Goal: Information Seeking & Learning: Find specific fact

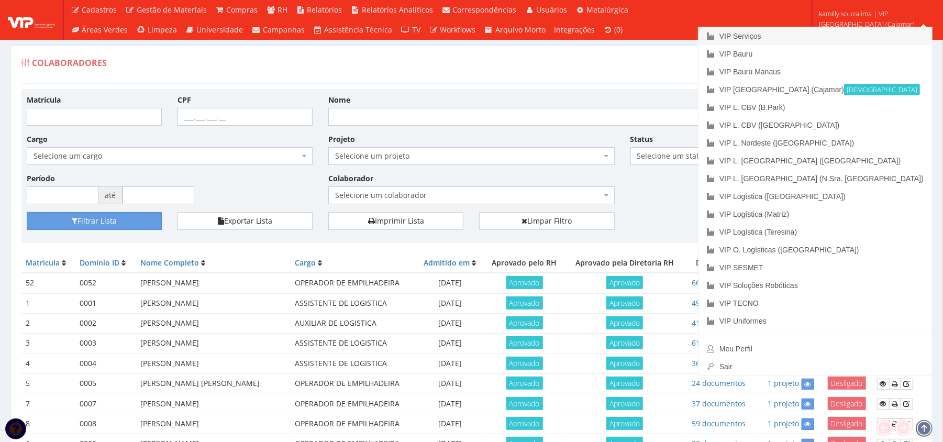
click at [855, 36] on link "VIP Serviços" at bounding box center [816, 36] width 234 height 18
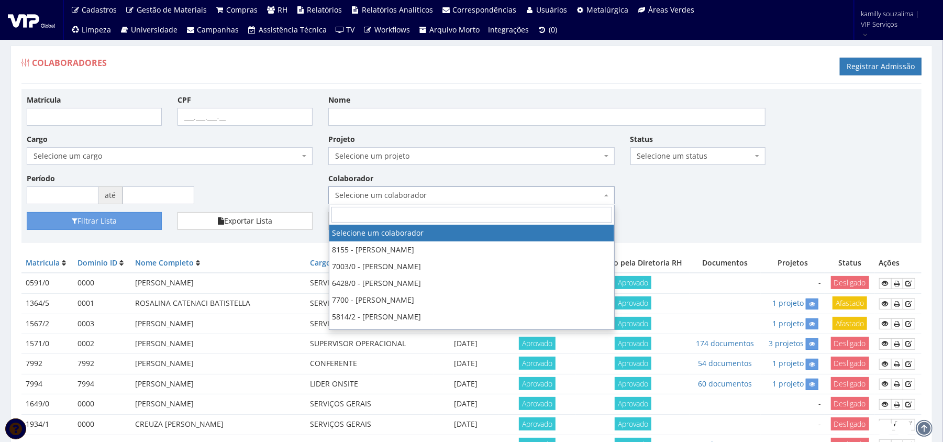
click at [518, 189] on span "Selecione um colaborador" at bounding box center [471, 195] width 286 height 18
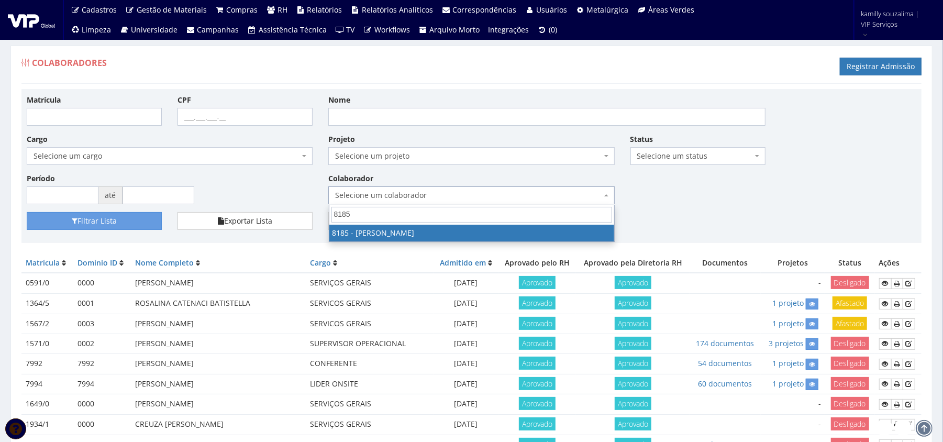
type input "8185"
select select "4096"
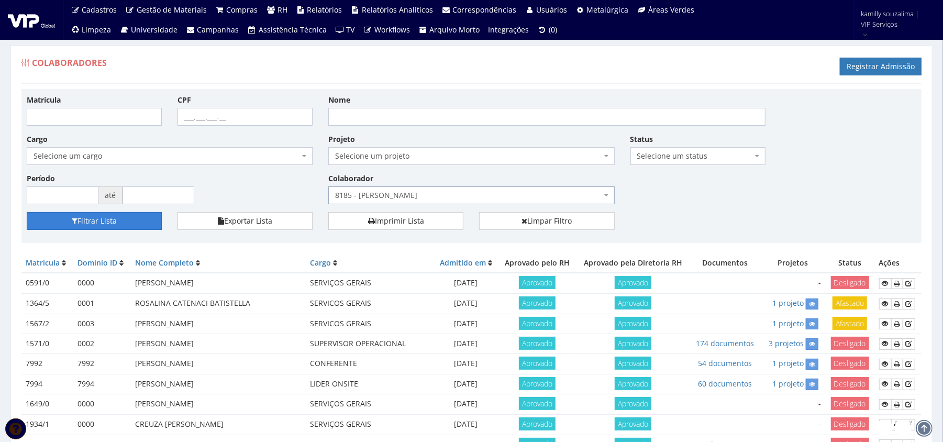
click at [89, 219] on button "Filtrar Lista" at bounding box center [94, 221] width 135 height 18
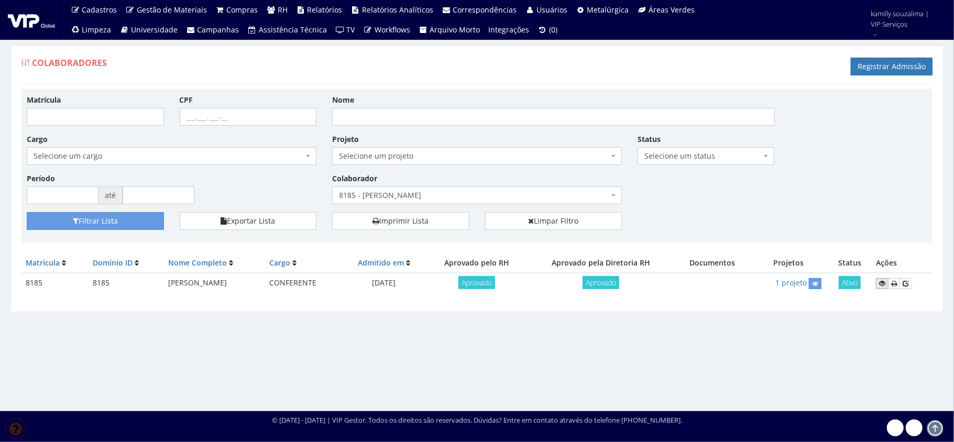
click at [880, 284] on link at bounding box center [882, 283] width 13 height 11
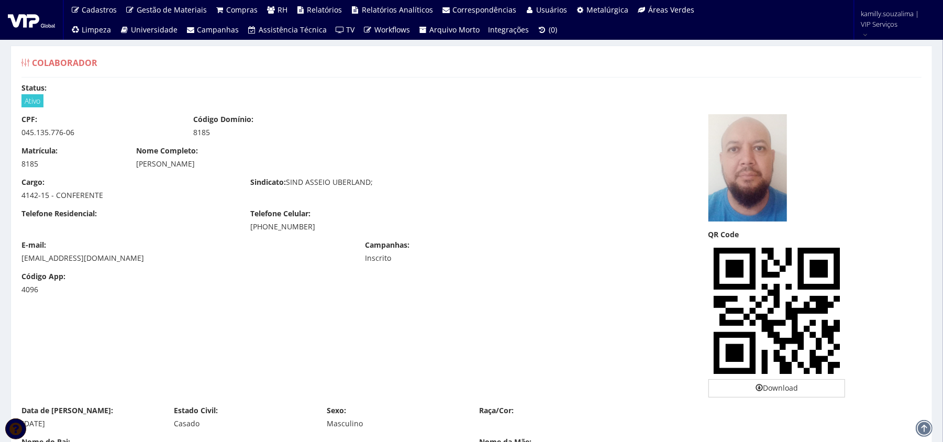
click at [460, 176] on div "Matrícula: 8185 Nome Completo: CLAUDIO APARECIDO SANTIAGO" at bounding box center [357, 161] width 687 height 31
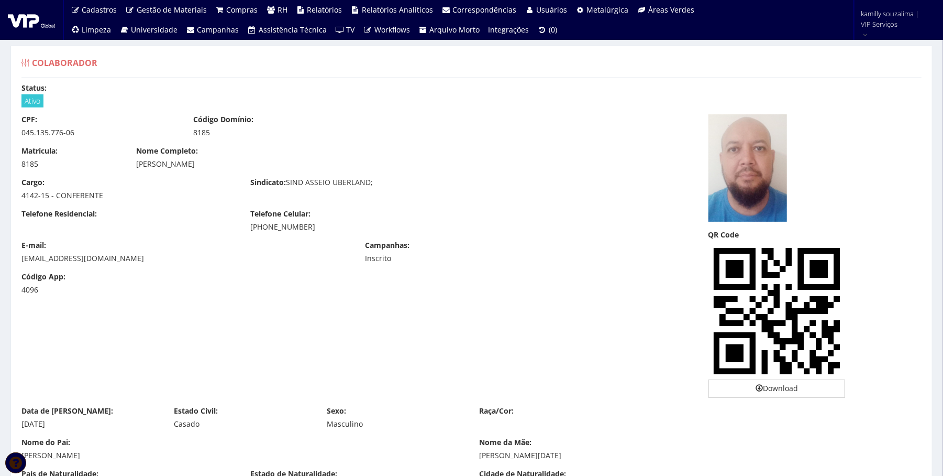
drag, startPoint x: 245, startPoint y: 160, endPoint x: 136, endPoint y: 173, distance: 109.7
click at [136, 173] on div "Matrícula: 8185 Nome Completo: CLAUDIO APARECIDO SANTIAGO" at bounding box center [357, 161] width 687 height 31
copy div "CLAUDIO APARECIDO SANTIAGO"
drag, startPoint x: 81, startPoint y: 127, endPoint x: 4, endPoint y: 129, distance: 76.5
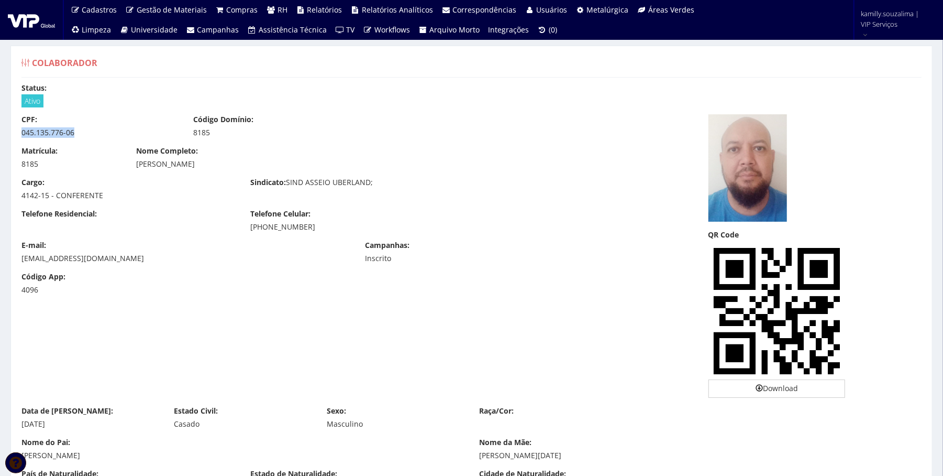
copy div "045.135.776-06"
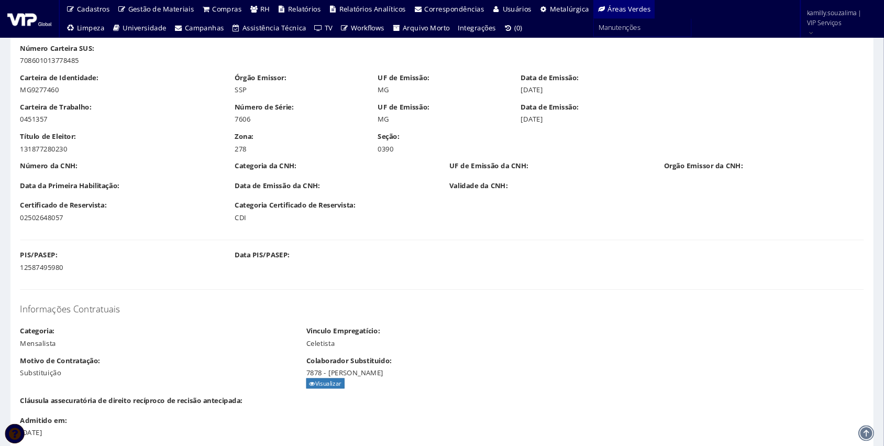
scroll to position [698, 0]
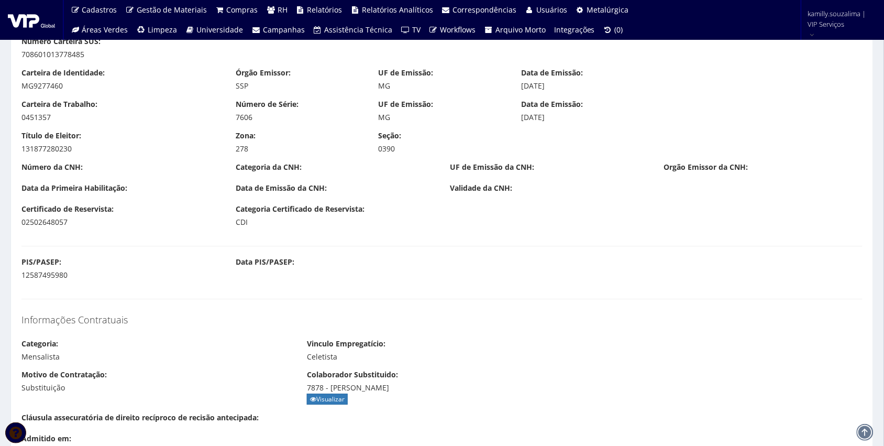
drag, startPoint x: 627, startPoint y: 0, endPoint x: 57, endPoint y: 279, distance: 635.5
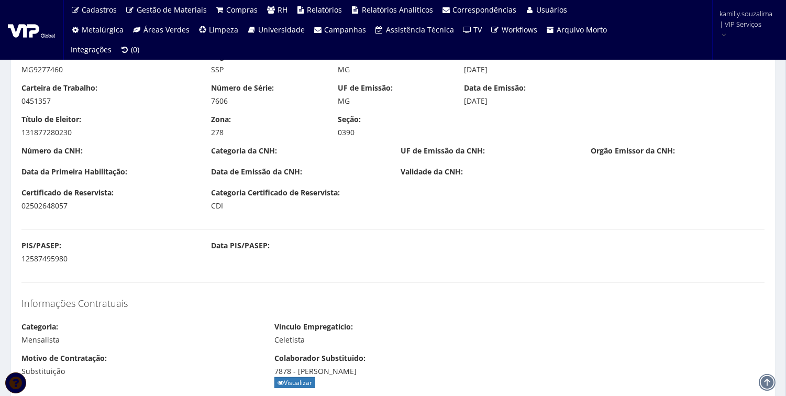
drag, startPoint x: 853, startPoint y: 6, endPoint x: 285, endPoint y: 267, distance: 624.6
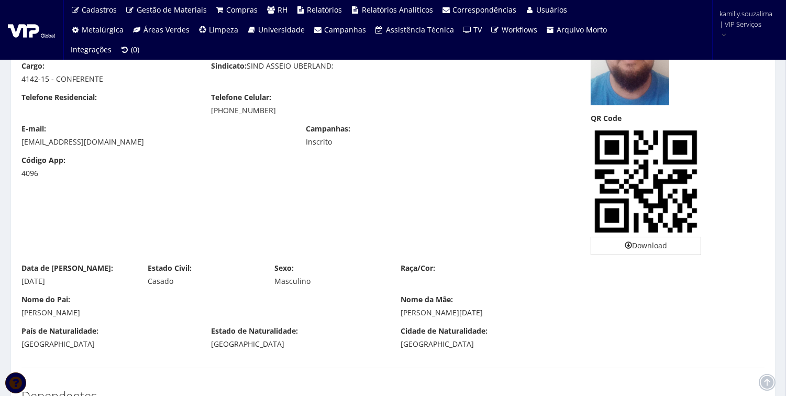
scroll to position [0, 0]
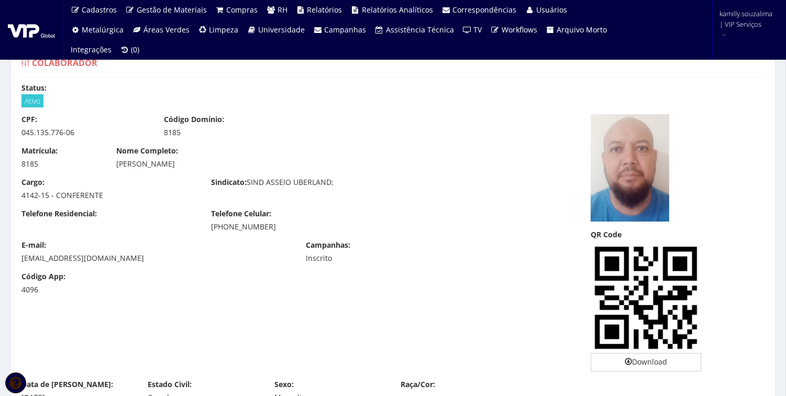
drag, startPoint x: 228, startPoint y: 162, endPoint x: 111, endPoint y: 174, distance: 118.4
click at [111, 174] on div "Matrícula: 8185 Nome Completo: CLAUDIO APARECIDO SANTIAGO" at bounding box center [298, 161] width 569 height 31
copy div "CLAUDIO APARECIDO SANTIAGO"
drag, startPoint x: 75, startPoint y: 133, endPoint x: -17, endPoint y: 136, distance: 92.8
click at [0, 136] on html "Cadastros Clientes Unidades Subclientes Unidades de Subclientes Projetos Vagas …" at bounding box center [393, 198] width 786 height 396
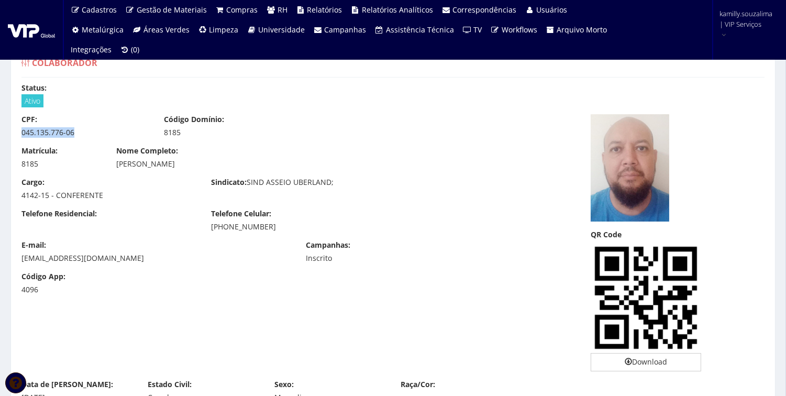
copy div "045.135.776-06"
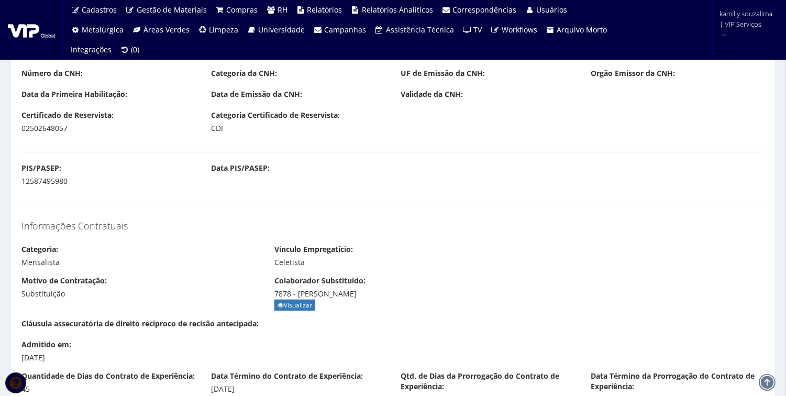
scroll to position [582, 0]
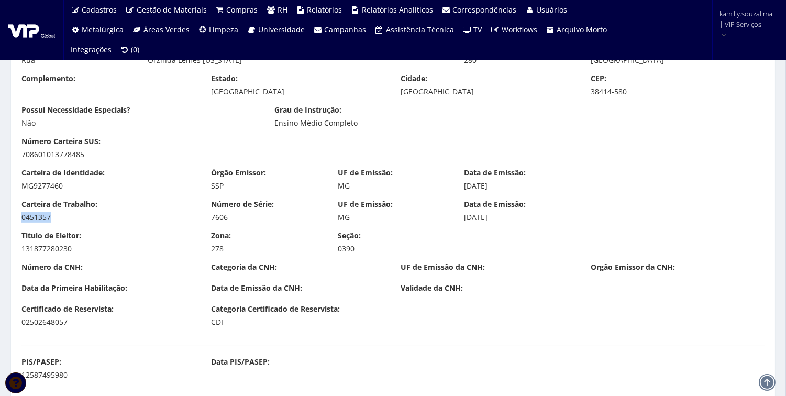
drag, startPoint x: 72, startPoint y: 216, endPoint x: 20, endPoint y: 218, distance: 51.9
click at [20, 217] on div "Carteira de Trabalho: 0451357" at bounding box center [109, 211] width 190 height 24
copy div "0451357"
drag, startPoint x: 232, startPoint y: 220, endPoint x: 208, endPoint y: 220, distance: 24.1
click at [208, 220] on div "Número de Série: 7606" at bounding box center [266, 211] width 127 height 24
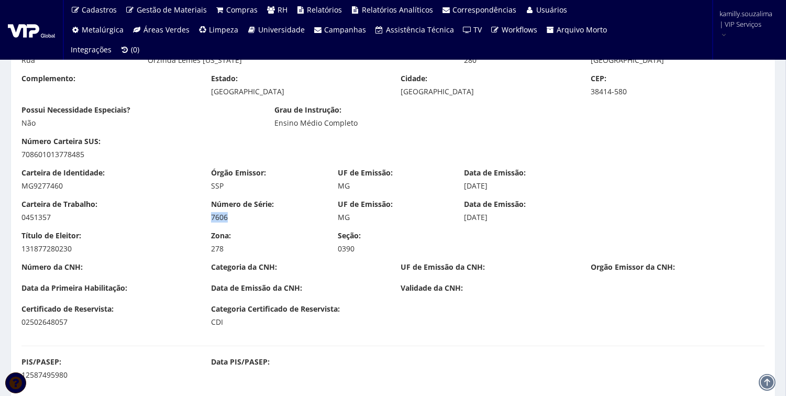
copy div "7606"
drag, startPoint x: 519, startPoint y: 212, endPoint x: 461, endPoint y: 222, distance: 58.4
click at [461, 222] on div "Data de Emissão: 18/03/2020" at bounding box center [519, 211] width 127 height 24
copy div "18/03/2020"
drag, startPoint x: 79, startPoint y: 184, endPoint x: -2, endPoint y: 191, distance: 81.5
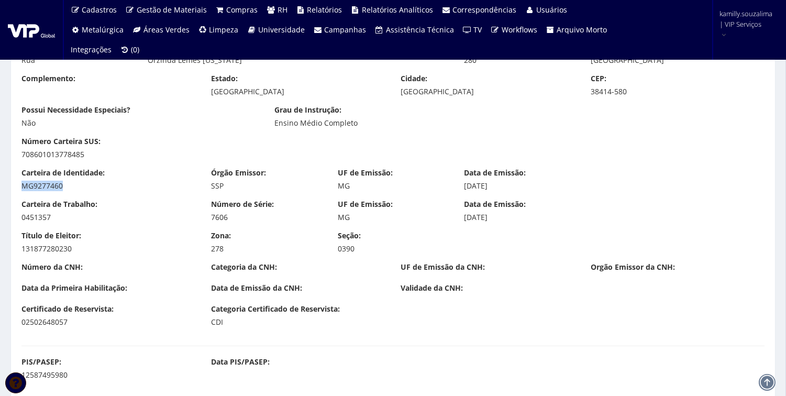
copy div "MG9277460"
drag, startPoint x: 487, startPoint y: 187, endPoint x: 466, endPoint y: 185, distance: 21.1
click at [466, 185] on div "22/09/2008" at bounding box center [519, 186] width 111 height 10
copy div "22/09/2008"
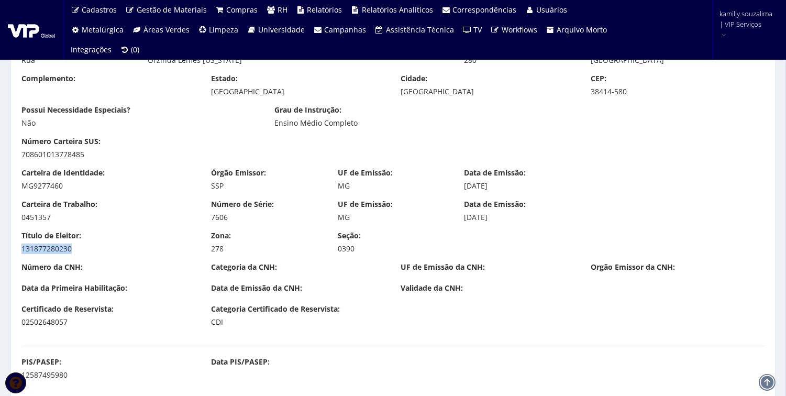
drag, startPoint x: 12, startPoint y: 254, endPoint x: 3, endPoint y: 257, distance: 9.3
copy div "131877280230"
drag, startPoint x: 235, startPoint y: 248, endPoint x: 208, endPoint y: 249, distance: 26.7
click at [208, 249] on div "Zona: 278" at bounding box center [266, 242] width 127 height 24
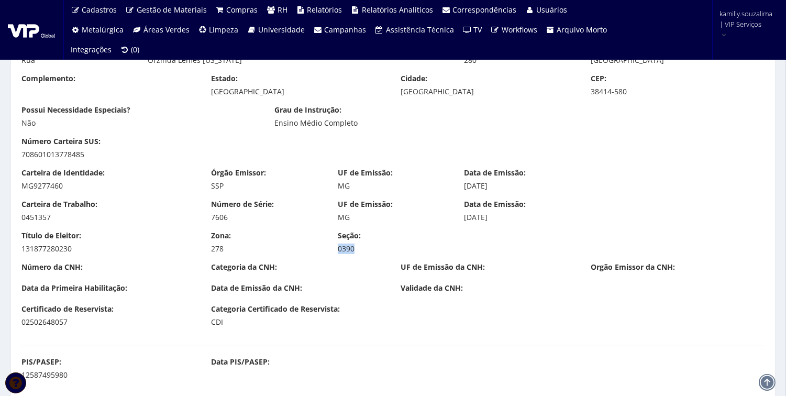
drag, startPoint x: 344, startPoint y: 249, endPoint x: 330, endPoint y: 249, distance: 14.1
click at [330, 249] on div "Seção: 0390" at bounding box center [393, 242] width 127 height 24
drag, startPoint x: 95, startPoint y: 326, endPoint x: -8, endPoint y: 327, distance: 103.2
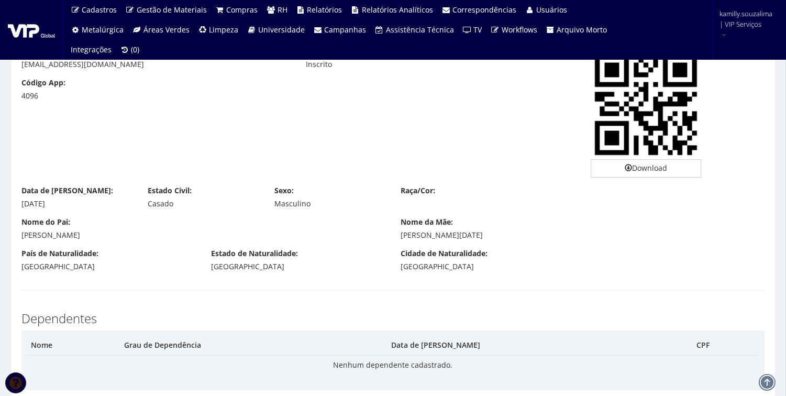
scroll to position [388, 0]
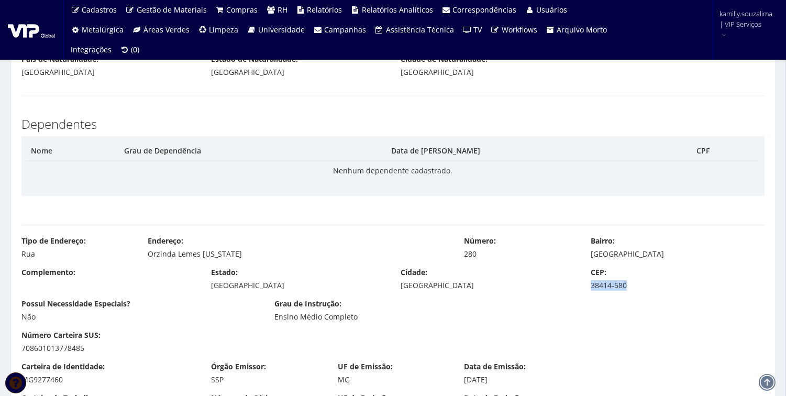
drag, startPoint x: 642, startPoint y: 285, endPoint x: 591, endPoint y: 286, distance: 50.8
click at [591, 286] on div "38414-580" at bounding box center [678, 285] width 174 height 10
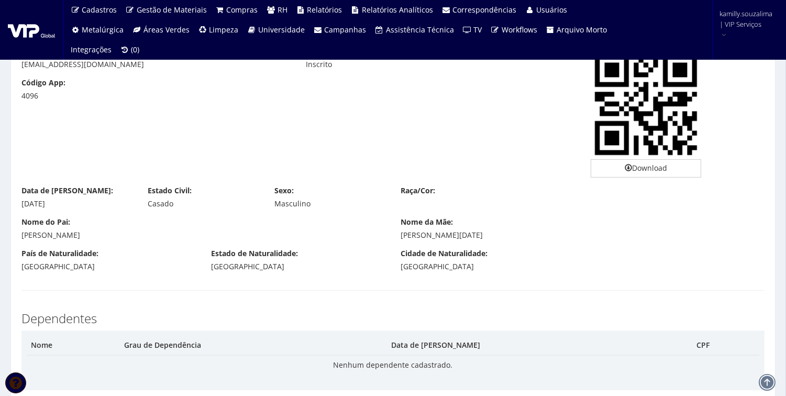
scroll to position [0, 0]
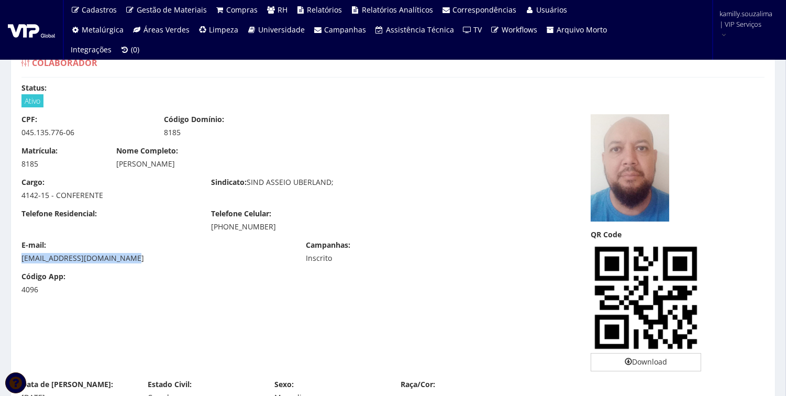
drag, startPoint x: 127, startPoint y: 259, endPoint x: 6, endPoint y: 265, distance: 121.1
drag, startPoint x: 271, startPoint y: 227, endPoint x: 225, endPoint y: 228, distance: 45.6
click at [225, 228] on div "(34) 99653-1876" at bounding box center [298, 227] width 174 height 10
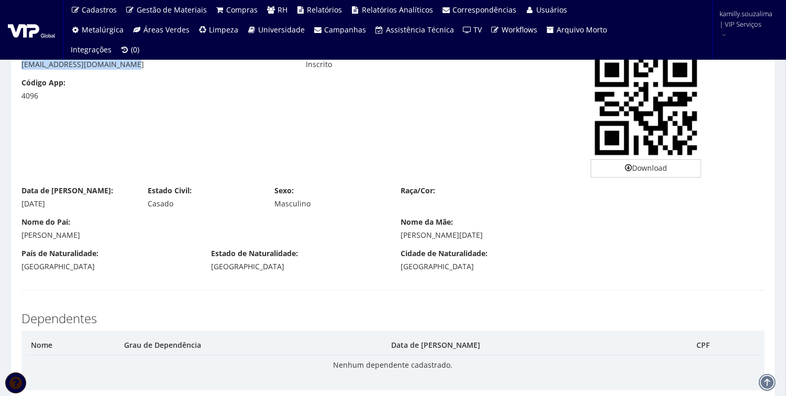
drag, startPoint x: 63, startPoint y: 203, endPoint x: 21, endPoint y: 208, distance: 42.7
click at [21, 205] on div "Data de Nascimento: 17/10/1979" at bounding box center [77, 197] width 127 height 24
drag, startPoint x: 110, startPoint y: 242, endPoint x: 15, endPoint y: 236, distance: 95.5
click at [15, 236] on div "Nome do Pai: JOAO FELIPE SANTIAGO Nome da Mãe: VERA LUCIA BEZERRA DE LIMA SANTI…" at bounding box center [393, 232] width 759 height 31
drag, startPoint x: 546, startPoint y: 238, endPoint x: 399, endPoint y: 241, distance: 147.8
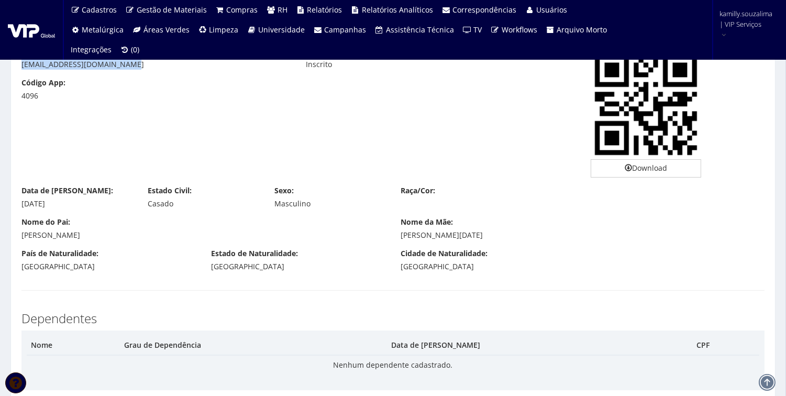
click at [399, 241] on div "Nome do Pai: JOAO FELIPE SANTIAGO Nome da Mãe: VERA LUCIA BEZERRA DE LIMA SANTI…" at bounding box center [393, 232] width 759 height 31
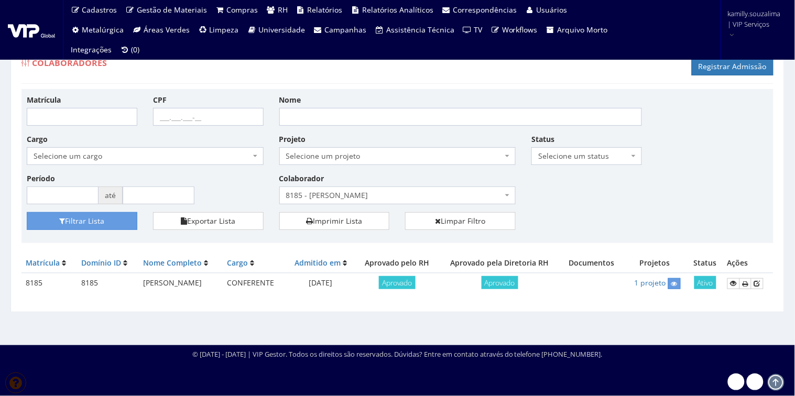
click at [417, 195] on span "8185 - [PERSON_NAME]" at bounding box center [394, 195] width 217 height 10
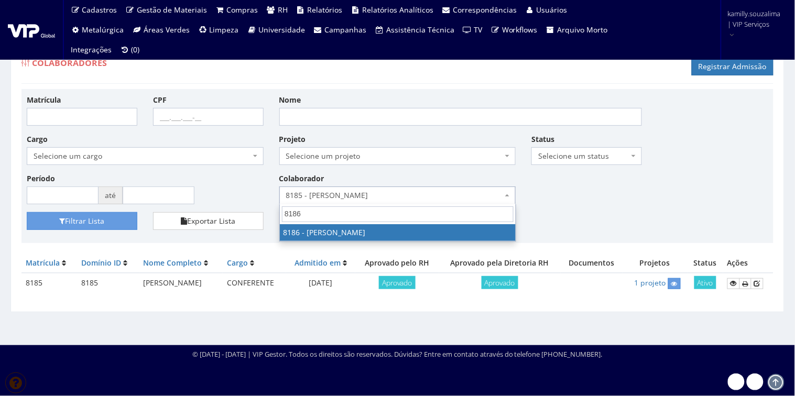
type input "8186"
select select "4098"
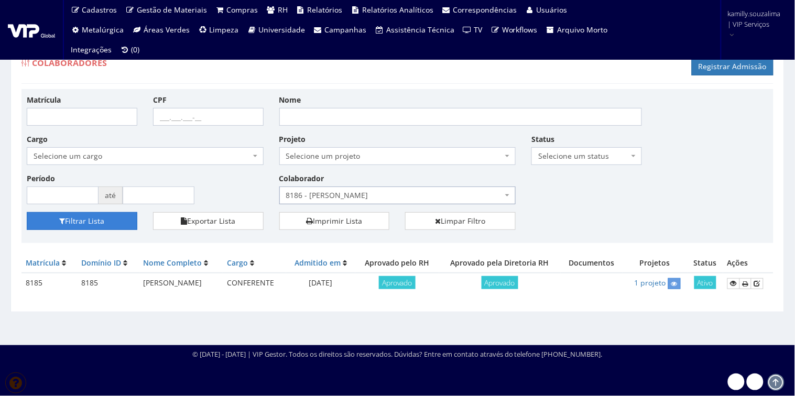
click at [119, 223] on button "Filtrar Lista" at bounding box center [82, 221] width 111 height 18
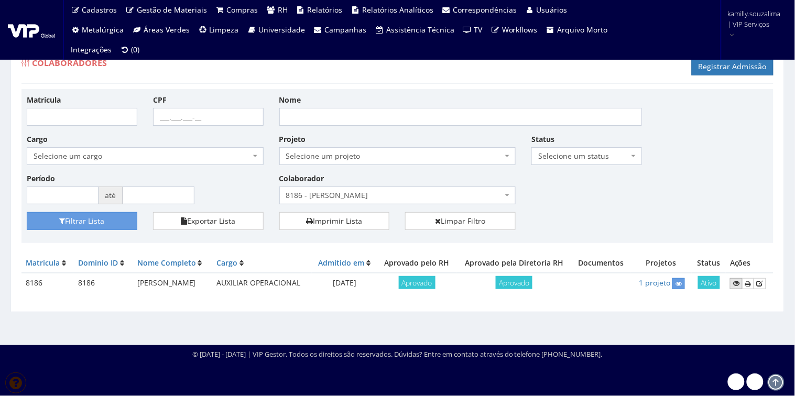
click at [739, 284] on icon at bounding box center [736, 283] width 6 height 7
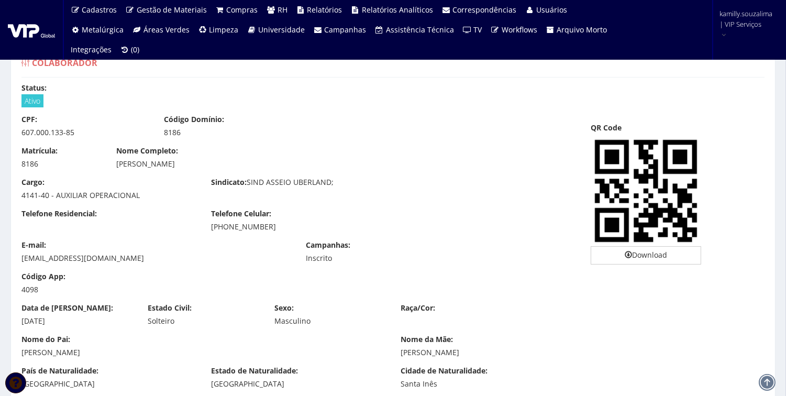
drag, startPoint x: 216, startPoint y: 171, endPoint x: 180, endPoint y: 171, distance: 35.6
click at [180, 171] on div "Matrícula: 8186 Nome Completo: [PERSON_NAME]" at bounding box center [298, 161] width 569 height 31
click at [206, 161] on div "[PERSON_NAME]" at bounding box center [298, 164] width 364 height 10
drag, startPoint x: 206, startPoint y: 161, endPoint x: 125, endPoint y: 164, distance: 81.3
click at [125, 164] on div "[PERSON_NAME]" at bounding box center [298, 164] width 364 height 10
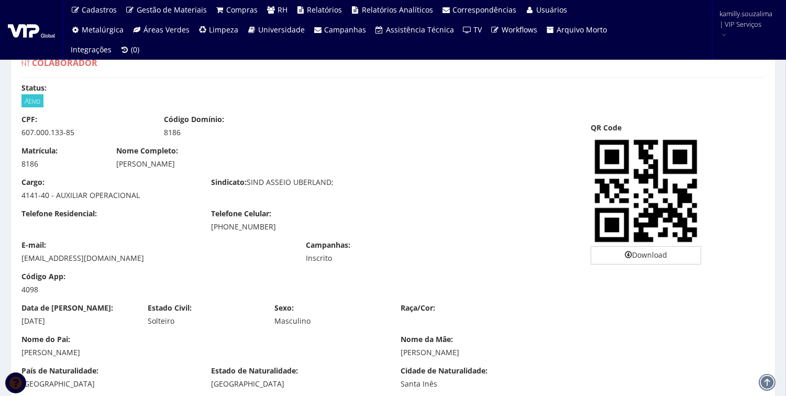
click at [226, 155] on div "Nome Completo: LUCAS MATOS DA SILVA" at bounding box center [298, 158] width 380 height 24
drag, startPoint x: 216, startPoint y: 160, endPoint x: 117, endPoint y: 168, distance: 98.8
click at [117, 168] on div "[PERSON_NAME]" at bounding box center [298, 164] width 364 height 10
copy div "[PERSON_NAME]"
drag, startPoint x: 84, startPoint y: 128, endPoint x: 9, endPoint y: 132, distance: 74.5
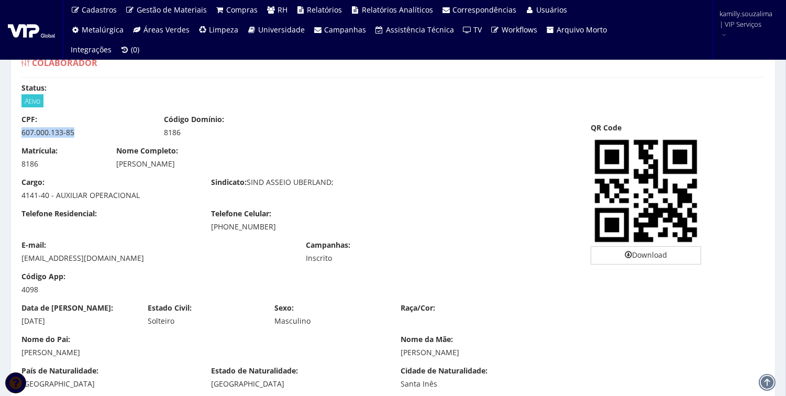
copy div "607.000.133-85"
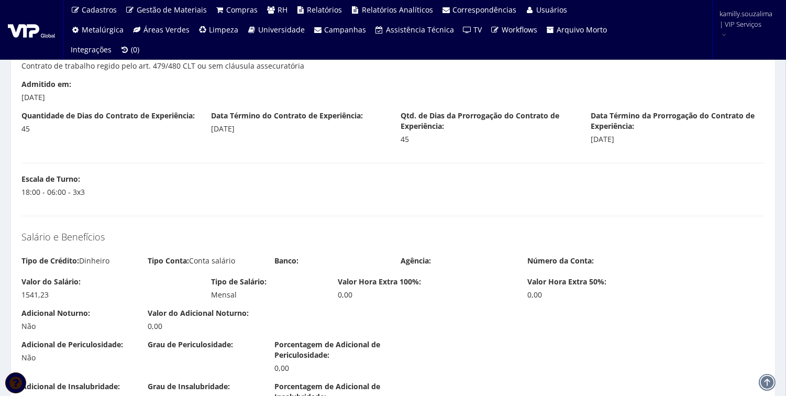
scroll to position [388, 0]
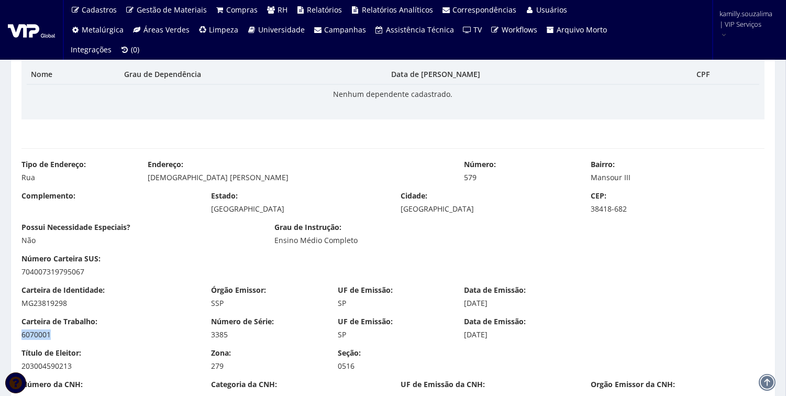
drag, startPoint x: 67, startPoint y: 331, endPoint x: 12, endPoint y: 335, distance: 54.6
copy div "6070001"
click at [53, 335] on div "6070001" at bounding box center [108, 334] width 174 height 10
drag, startPoint x: 56, startPoint y: 335, endPoint x: 11, endPoint y: 337, distance: 44.5
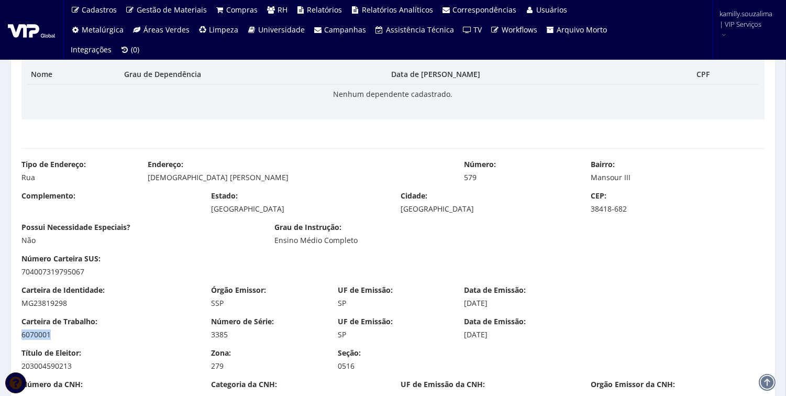
copy div "6070001"
drag, startPoint x: 234, startPoint y: 339, endPoint x: 211, endPoint y: 339, distance: 23.0
click at [211, 339] on div "Número de Série: 3385" at bounding box center [266, 328] width 127 height 24
copy div "3385"
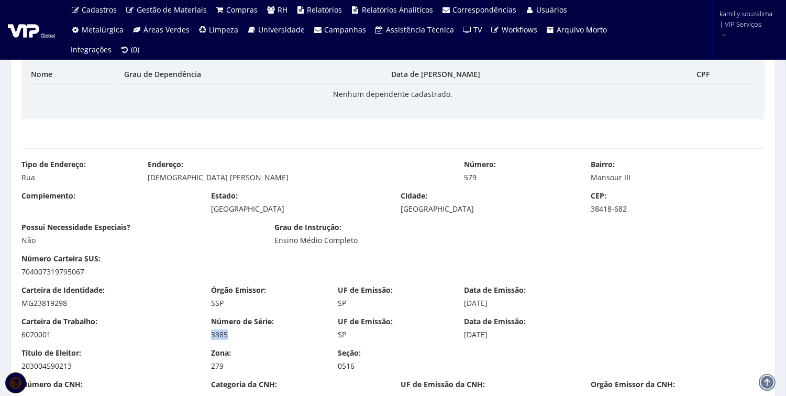
drag, startPoint x: 521, startPoint y: 330, endPoint x: 457, endPoint y: 336, distance: 63.6
click at [457, 336] on div "Data de Emissão: 15/06/2020" at bounding box center [519, 328] width 127 height 24
copy div "15/06/2020"
drag, startPoint x: 52, startPoint y: 302, endPoint x: -3, endPoint y: 304, distance: 55.6
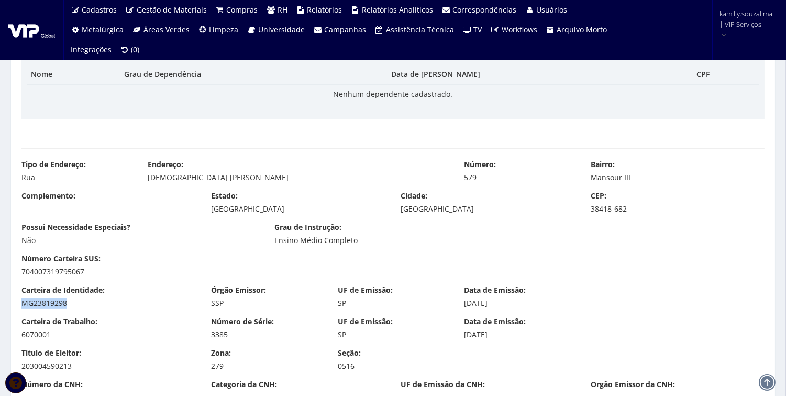
copy div "MG23819298"
drag, startPoint x: 506, startPoint y: 309, endPoint x: 460, endPoint y: 306, distance: 46.2
click at [460, 306] on div "Carteira de Identidade: MG23819298 Órgão Emissor: SSP UF de Emissão: SP Data de…" at bounding box center [393, 300] width 759 height 31
copy div "21/09/2020"
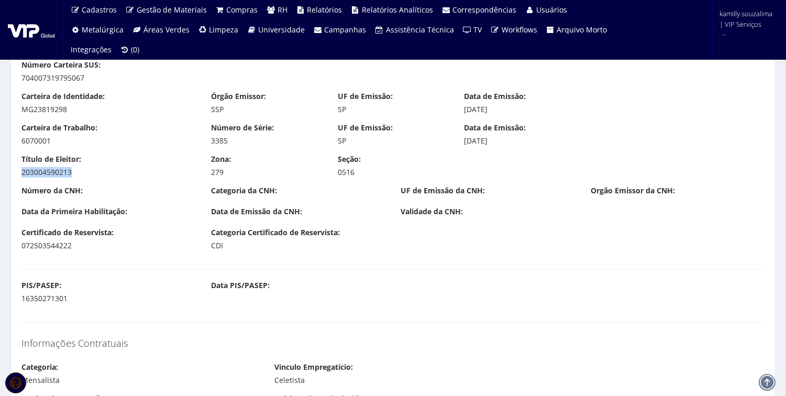
drag, startPoint x: -8, startPoint y: 181, endPoint x: -27, endPoint y: 171, distance: 21.1
copy div "203004590213"
drag, startPoint x: 228, startPoint y: 171, endPoint x: 206, endPoint y: 171, distance: 21.5
click at [206, 171] on div "Zona: 279" at bounding box center [266, 166] width 127 height 24
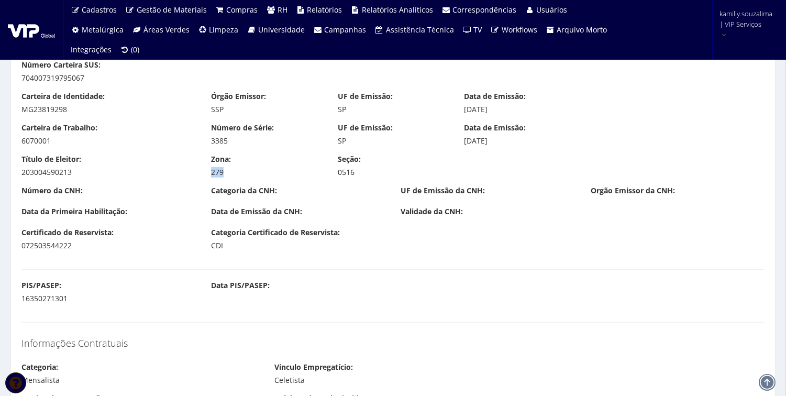
copy div "279"
drag, startPoint x: 342, startPoint y: 173, endPoint x: 334, endPoint y: 173, distance: 7.9
click at [334, 173] on div "Seção: 0516" at bounding box center [393, 166] width 127 height 24
drag, startPoint x: 60, startPoint y: 142, endPoint x: 15, endPoint y: 151, distance: 45.9
click at [15, 151] on div "Carteira de Trabalho: 6070001 Número de Série: 3385 UF de Emissão: SP Data de E…" at bounding box center [393, 138] width 759 height 31
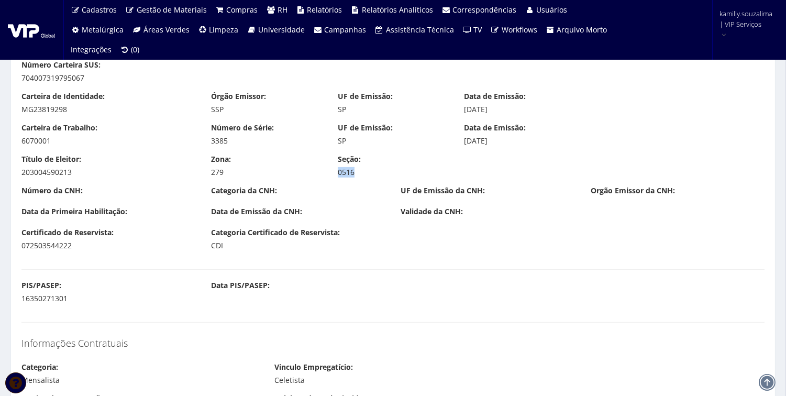
click at [59, 141] on div "6070001" at bounding box center [108, 141] width 174 height 10
drag, startPoint x: 32, startPoint y: 142, endPoint x: 14, endPoint y: 147, distance: 18.6
click at [14, 147] on div "Carteira de Trabalho: 6070001 Número de Série: 3385 UF de Emissão: SP Data de E…" at bounding box center [393, 138] width 759 height 31
drag, startPoint x: 54, startPoint y: 141, endPoint x: 7, endPoint y: 141, distance: 47.1
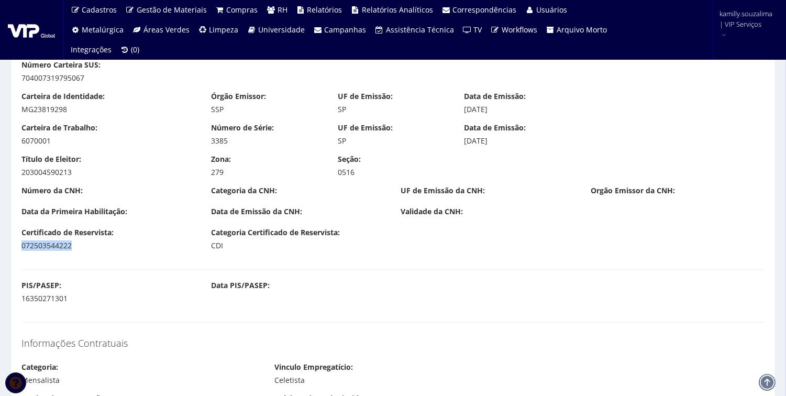
drag, startPoint x: 76, startPoint y: 243, endPoint x: 3, endPoint y: 249, distance: 73.6
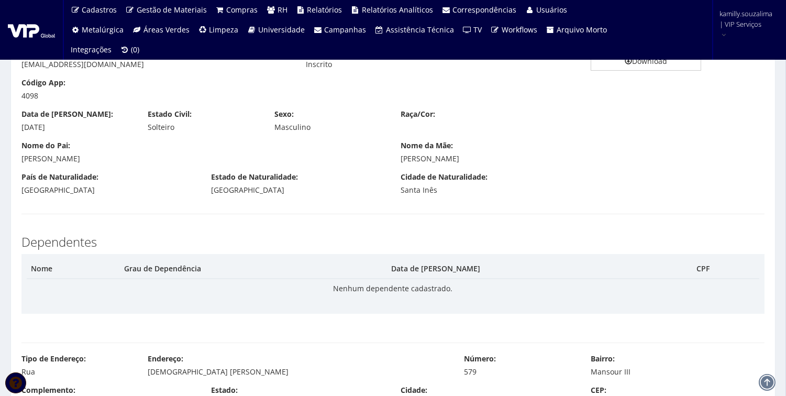
scroll to position [388, 0]
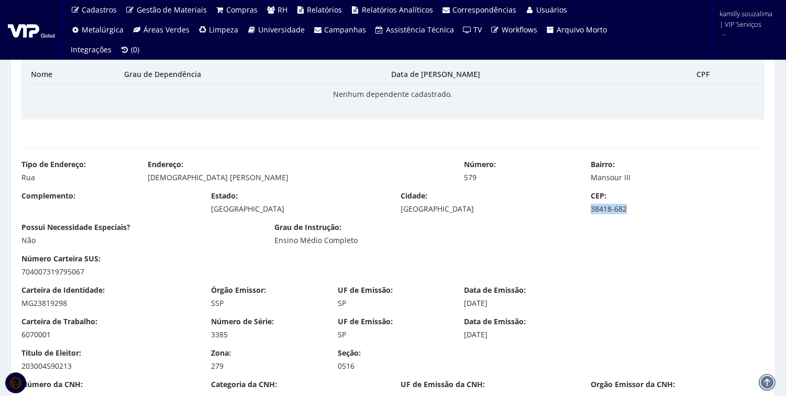
drag, startPoint x: 639, startPoint y: 207, endPoint x: 589, endPoint y: 212, distance: 50.5
click at [589, 212] on div "CEP: 38418-682" at bounding box center [678, 203] width 190 height 24
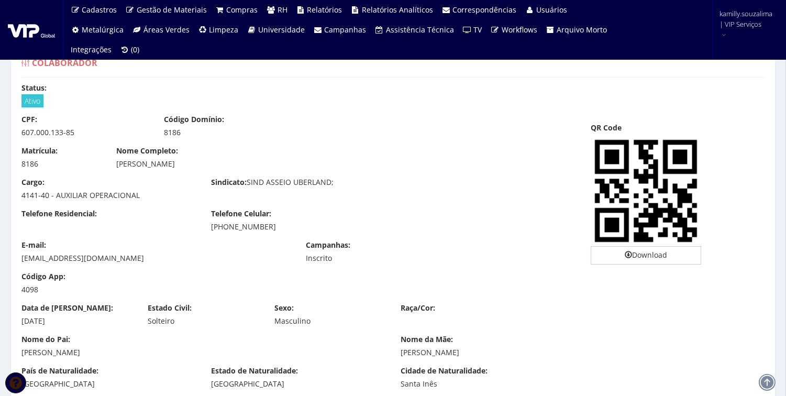
click at [210, 224] on div "Telefone Celular: (34) 99636-6665" at bounding box center [298, 220] width 190 height 24
drag, startPoint x: 140, startPoint y: 254, endPoint x: 21, endPoint y: 260, distance: 119.6
click at [21, 260] on div "E-mail: soares_lucas34@outlook.com" at bounding box center [156, 252] width 284 height 24
drag, startPoint x: 268, startPoint y: 225, endPoint x: 227, endPoint y: 224, distance: 41.4
click at [227, 224] on div "(34) 99636-6665" at bounding box center [298, 227] width 174 height 10
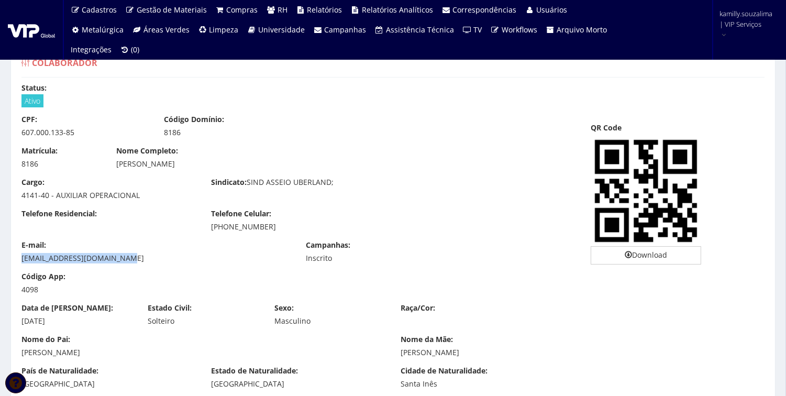
drag, startPoint x: 63, startPoint y: 325, endPoint x: -2, endPoint y: 322, distance: 64.5
click at [0, 322] on html "Cadastros Clientes Unidades Subclientes Unidades de Subclientes Projetos Vagas …" at bounding box center [393, 198] width 786 height 396
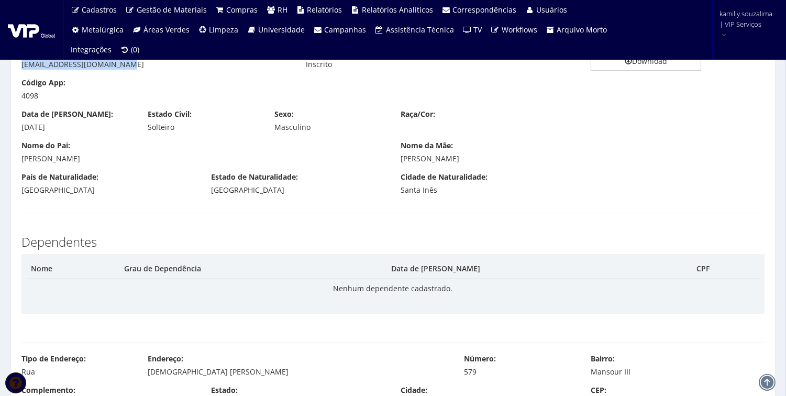
drag, startPoint x: 117, startPoint y: 160, endPoint x: 9, endPoint y: 163, distance: 107.9
drag, startPoint x: 493, startPoint y: 156, endPoint x: 397, endPoint y: 159, distance: 97.0
click at [397, 159] on div "Nome da Mãe: LEILA DOS SANTOS MATOS" at bounding box center [583, 152] width 380 height 24
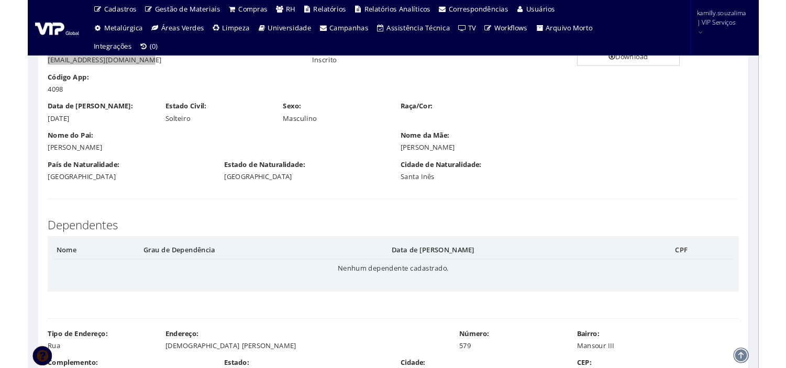
scroll to position [0, 0]
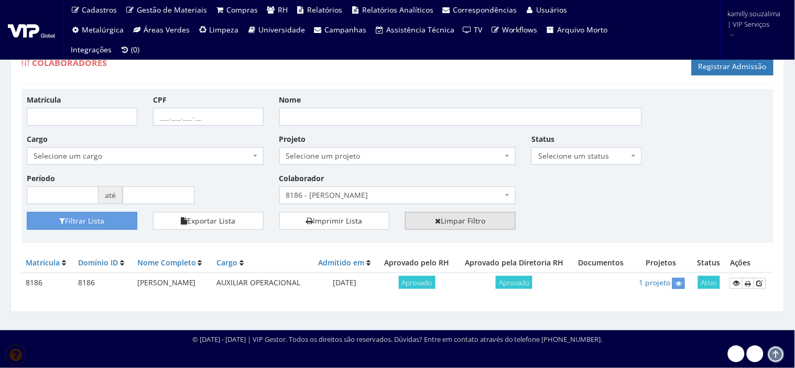
click at [437, 220] on icon at bounding box center [438, 220] width 6 height 7
